Goal: Task Accomplishment & Management: Complete application form

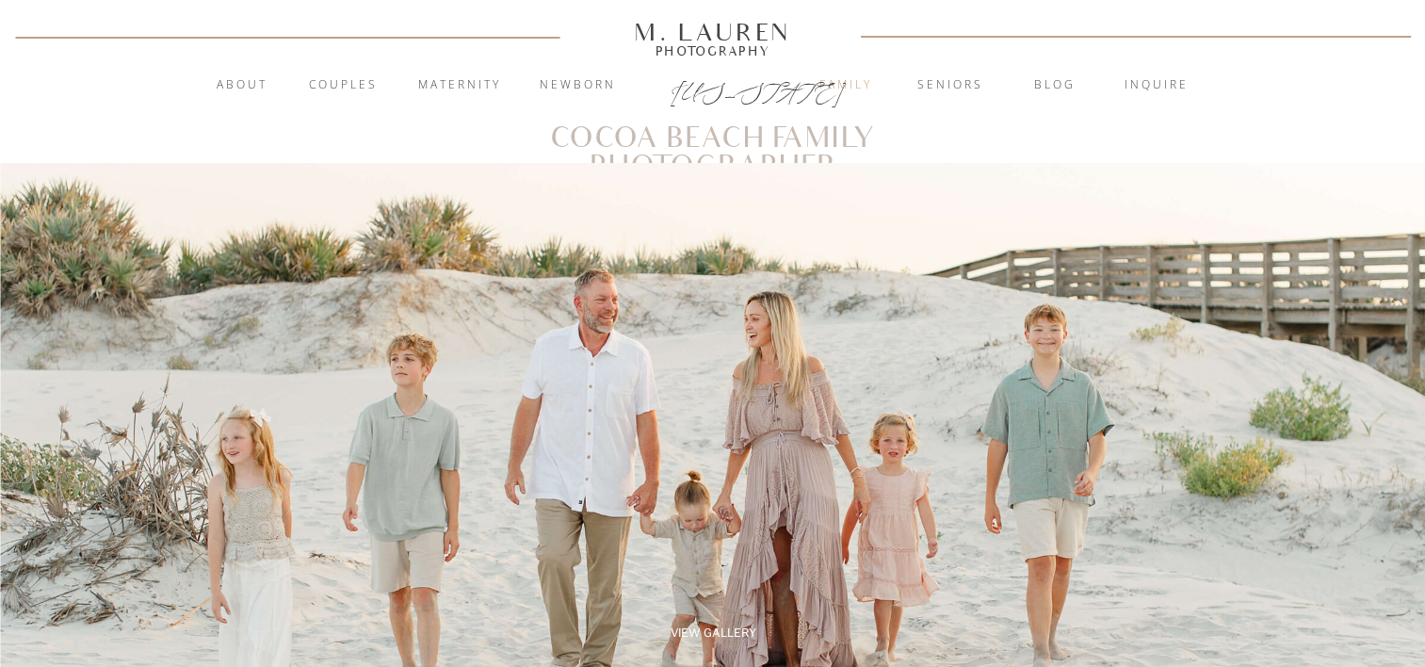
click at [878, 85] on nav "Family" at bounding box center [846, 85] width 102 height 19
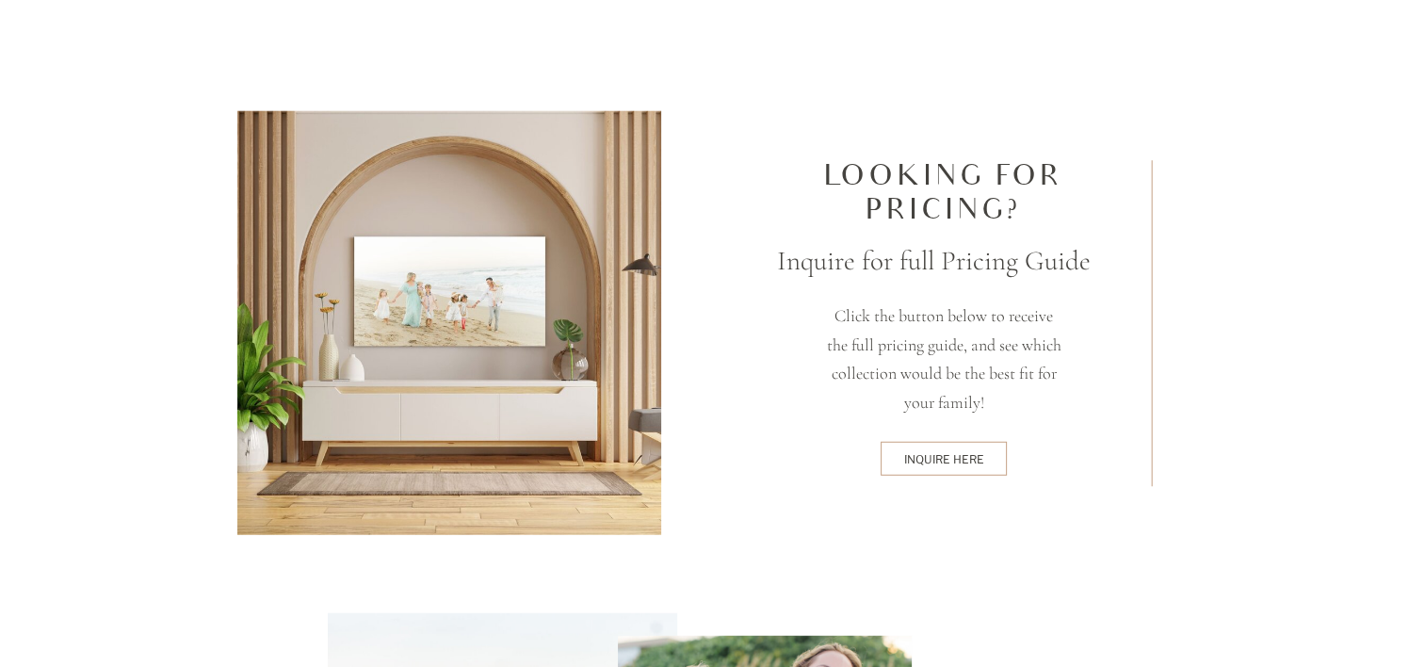
scroll to position [4934, 0]
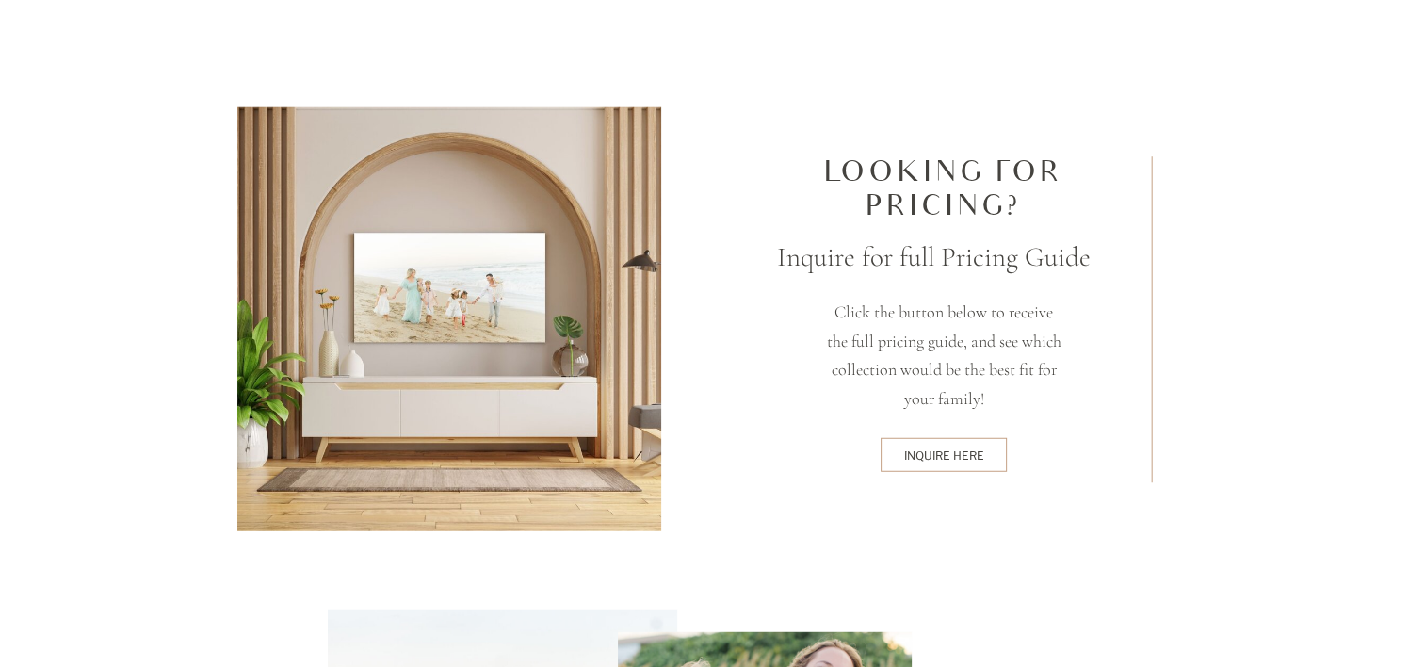
click at [923, 459] on div "inquire here" at bounding box center [944, 454] width 120 height 15
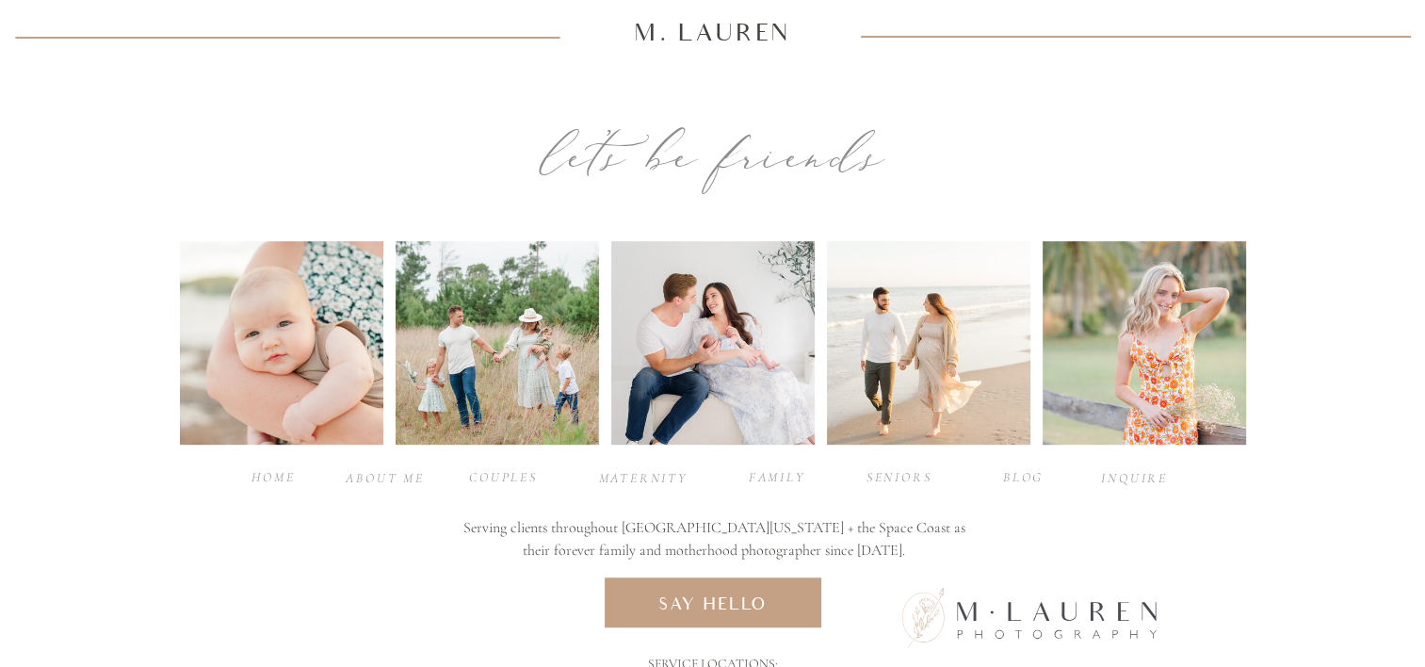
scroll to position [1055, 0]
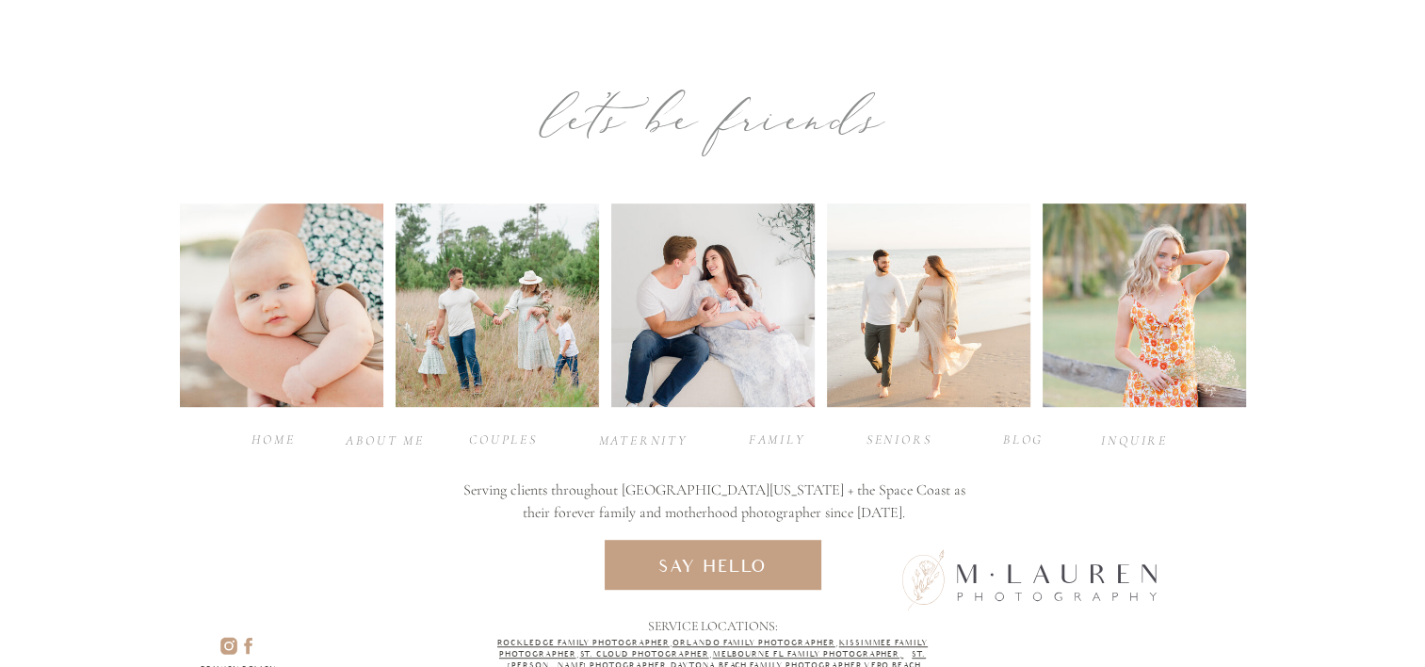
click at [766, 438] on div "family" at bounding box center [776, 438] width 75 height 18
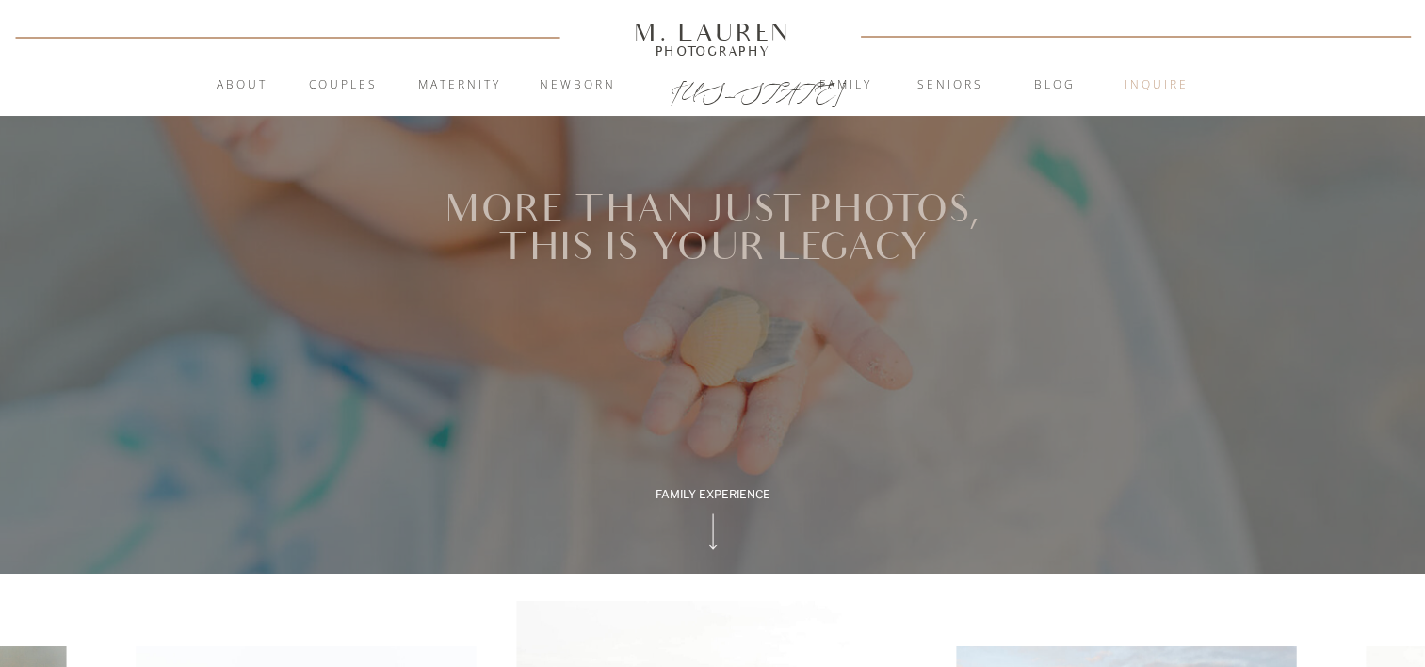
click at [1165, 83] on nav "inquire" at bounding box center [1156, 85] width 102 height 19
